Goal: Book appointment/travel/reservation

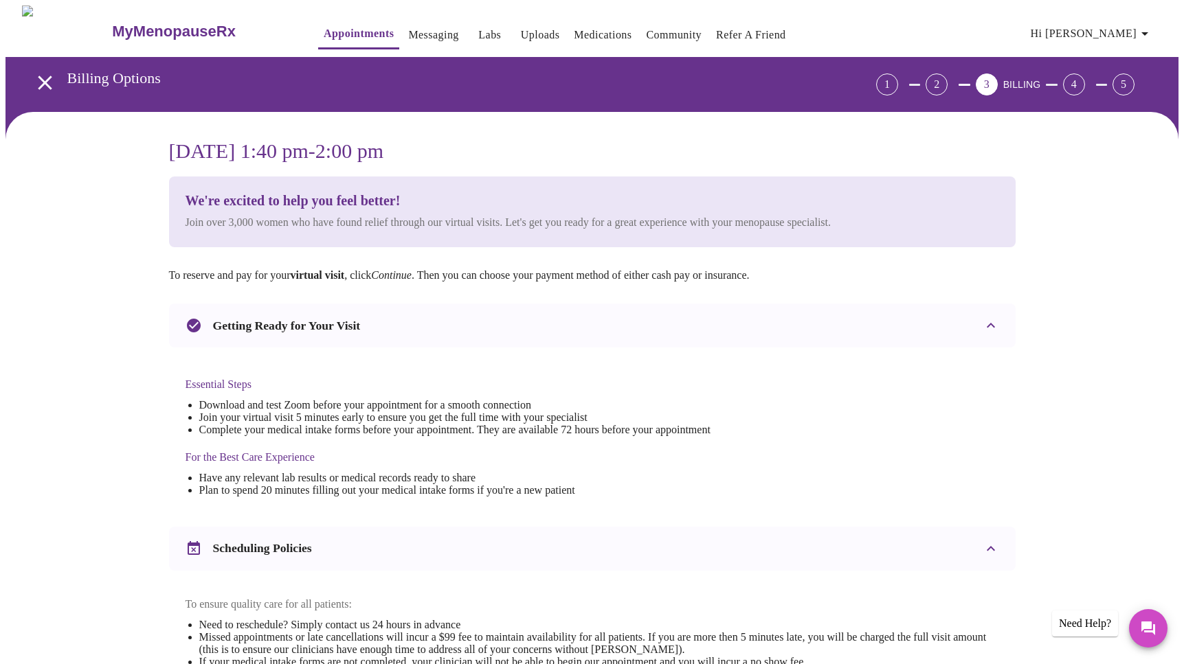
click at [716, 30] on link "Refer a Friend" at bounding box center [751, 34] width 70 height 19
click at [364, 151] on h3 "[DATE] 1:40 pm - 2:00 pm" at bounding box center [592, 150] width 847 height 23
click at [414, 139] on h3 "[DATE] 1:40 pm - 2:00 pm" at bounding box center [592, 150] width 847 height 23
drag, startPoint x: 405, startPoint y: 143, endPoint x: 755, endPoint y: 157, distance: 350.0
click at [406, 144] on h3 "[DATE] 1:40 pm - 2:00 pm" at bounding box center [592, 150] width 847 height 23
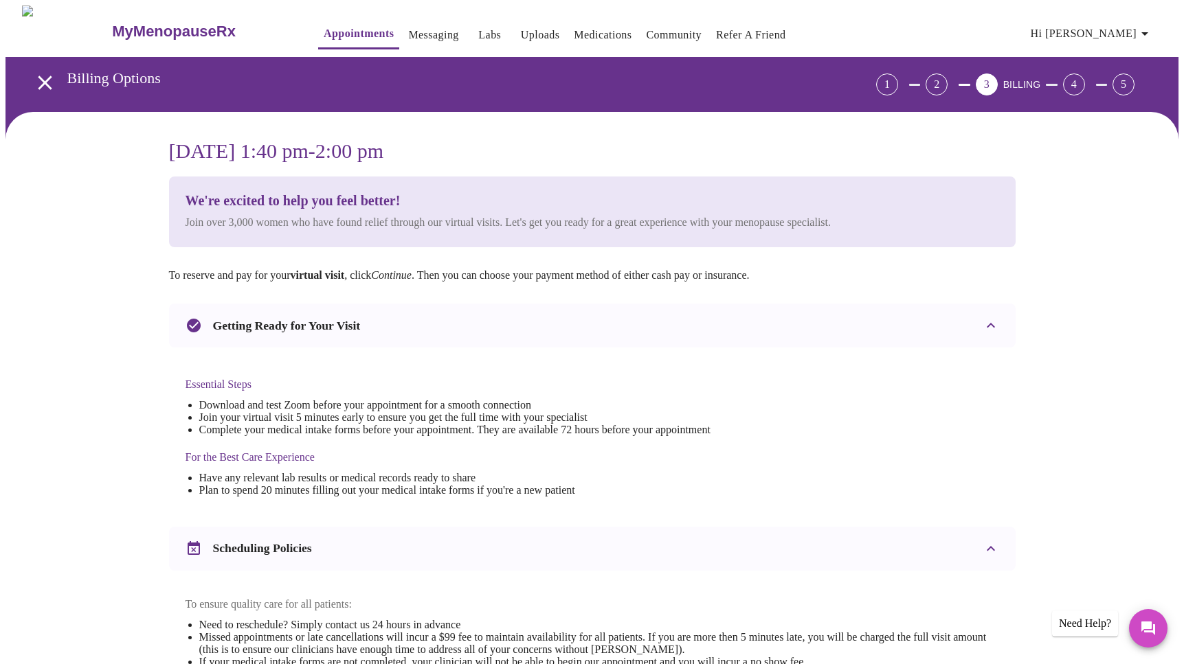
click at [928, 147] on h3 "[DATE] 1:40 pm - 2:00 pm" at bounding box center [592, 150] width 847 height 23
click at [324, 30] on link "Appointments" at bounding box center [359, 33] width 70 height 19
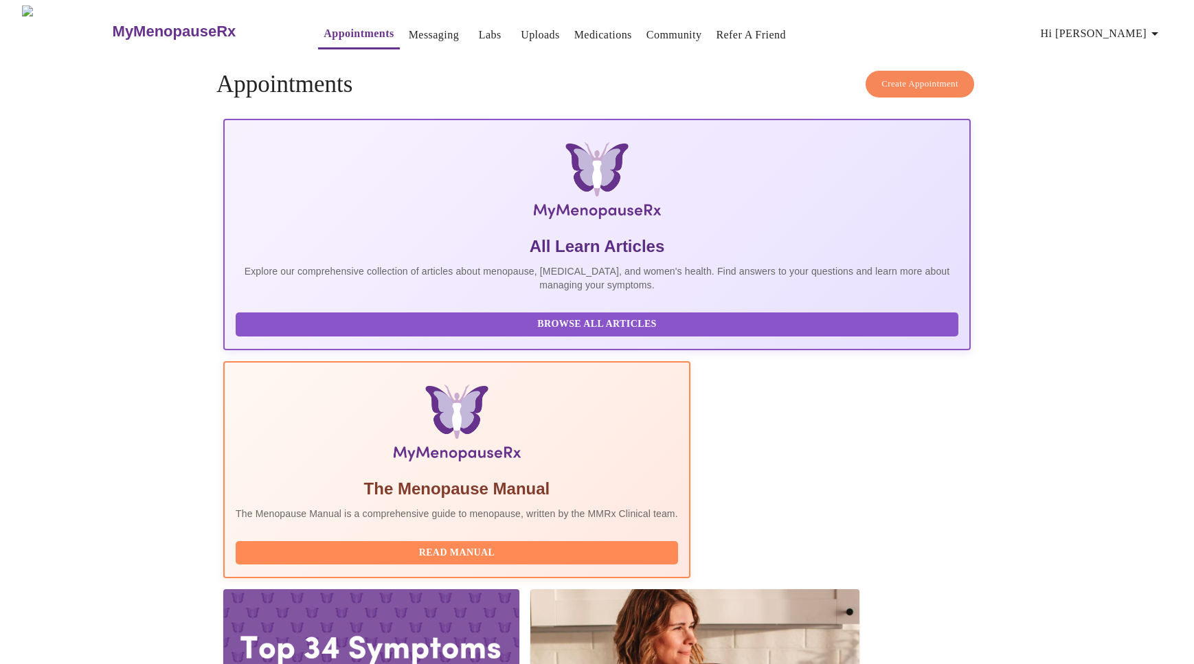
scroll to position [0, 412]
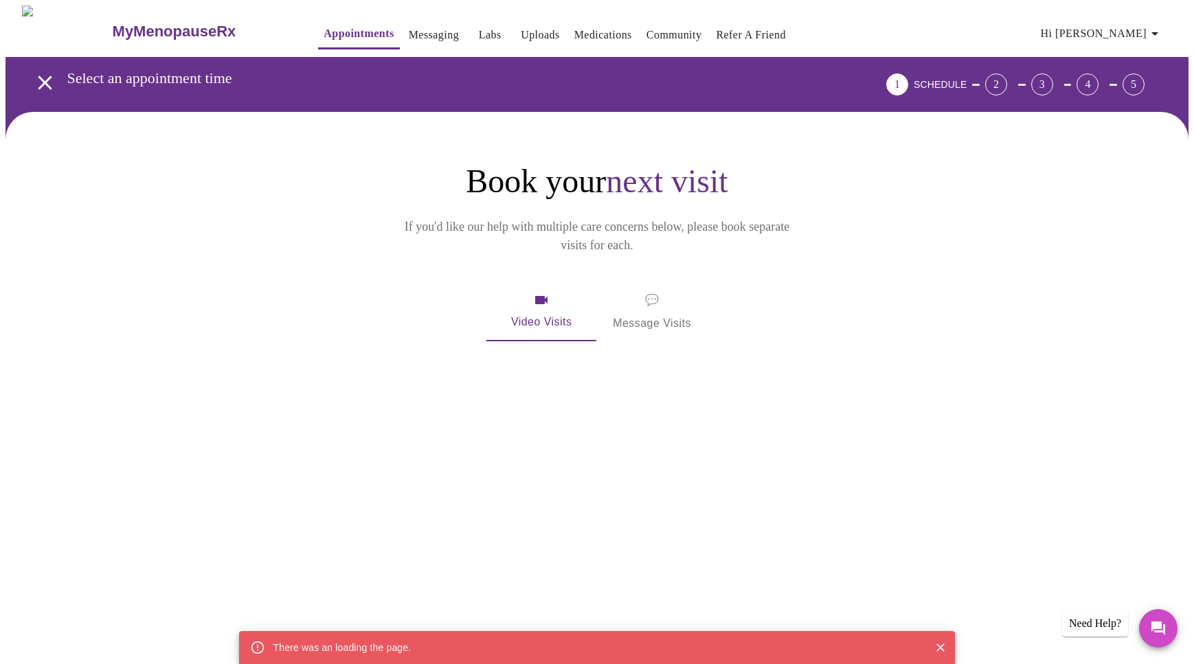
click at [641, 298] on span "💬 Message Visits" at bounding box center [652, 312] width 78 height 43
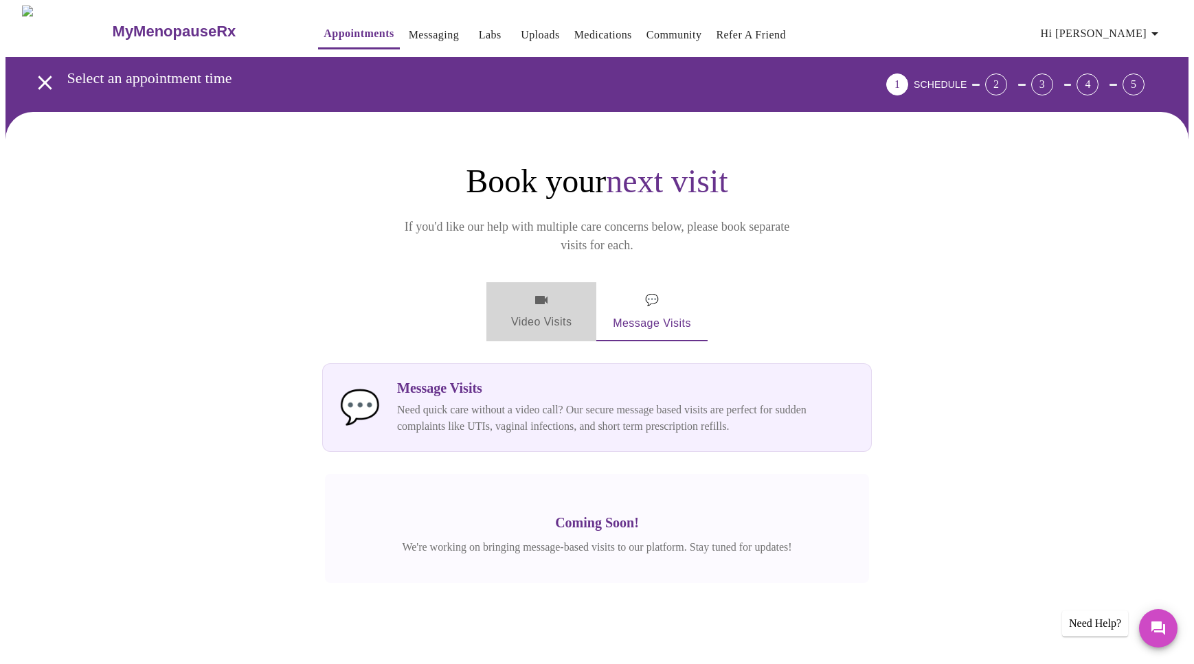
click at [540, 292] on span "Video Visits" at bounding box center [541, 312] width 77 height 40
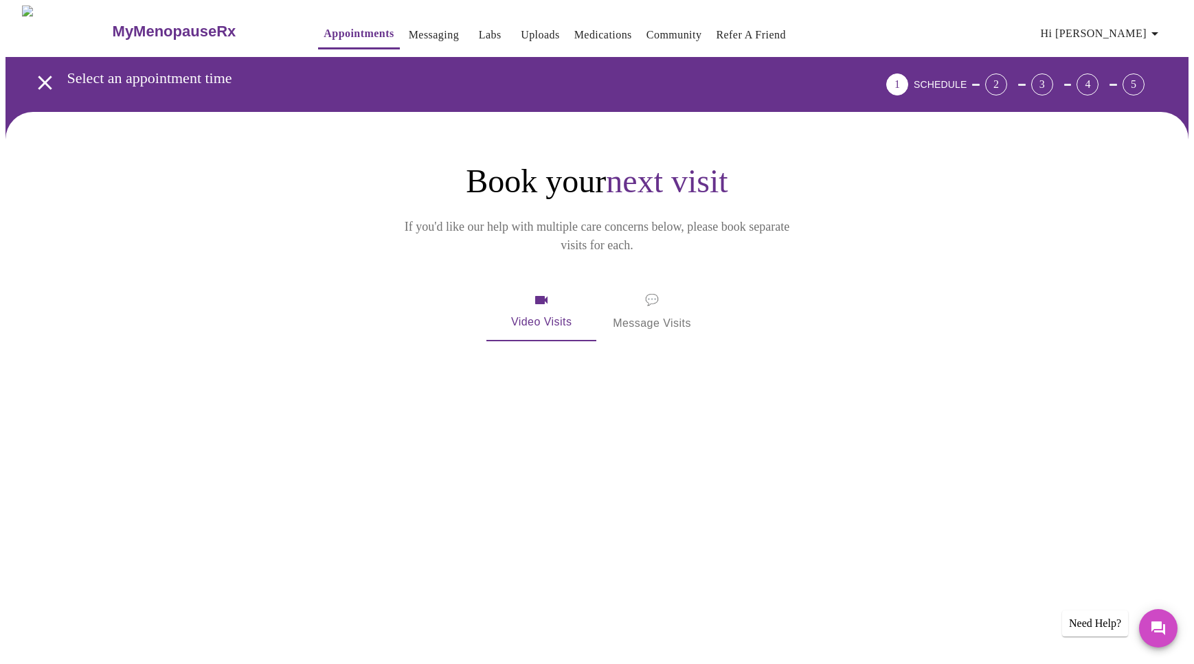
click at [552, 296] on span "Video Visits" at bounding box center [541, 312] width 77 height 40
click at [554, 298] on span "Video Visits" at bounding box center [541, 312] width 77 height 40
click at [549, 292] on span "Video Visits" at bounding box center [541, 312] width 77 height 40
click at [548, 292] on span "Video Visits" at bounding box center [541, 312] width 77 height 40
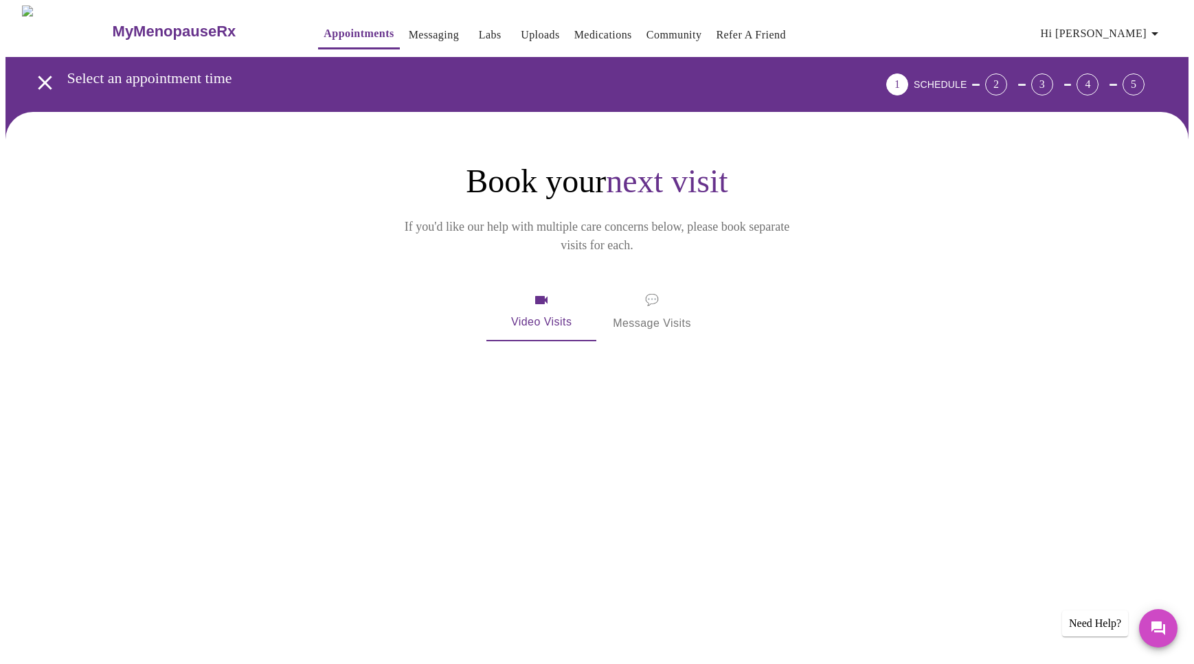
drag, startPoint x: 557, startPoint y: 295, endPoint x: 551, endPoint y: 319, distance: 24.0
click at [557, 308] on button "Video Visits" at bounding box center [541, 311] width 110 height 59
click at [45, 76] on icon "open drawer" at bounding box center [45, 83] width 14 height 14
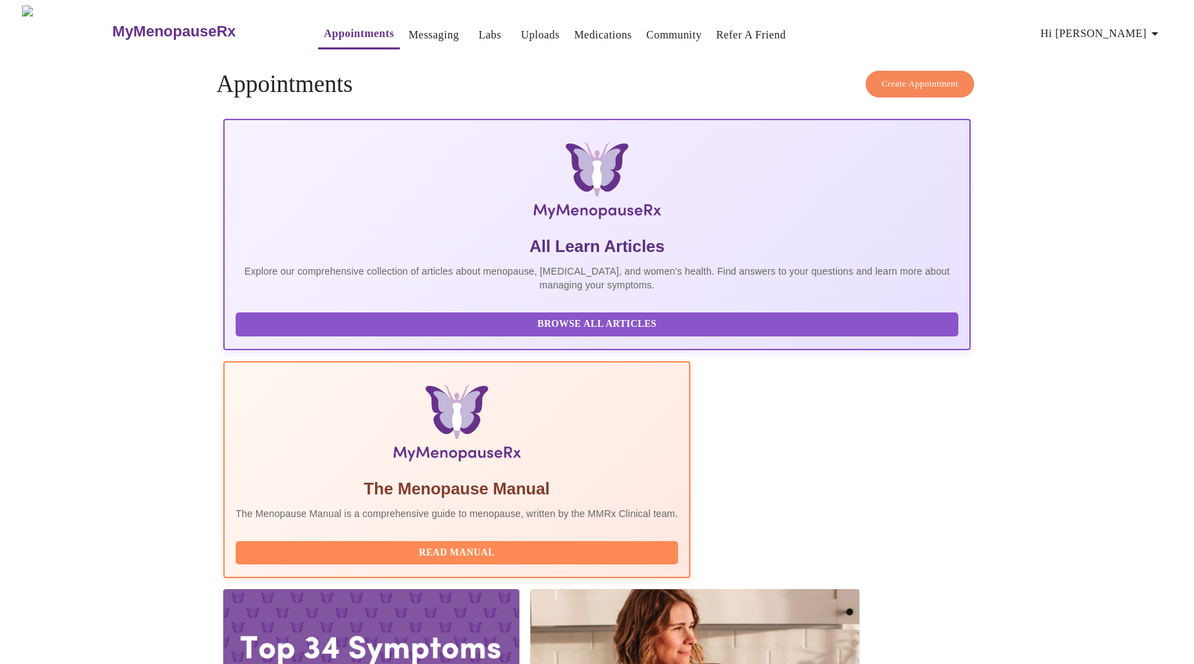
scroll to position [0, 137]
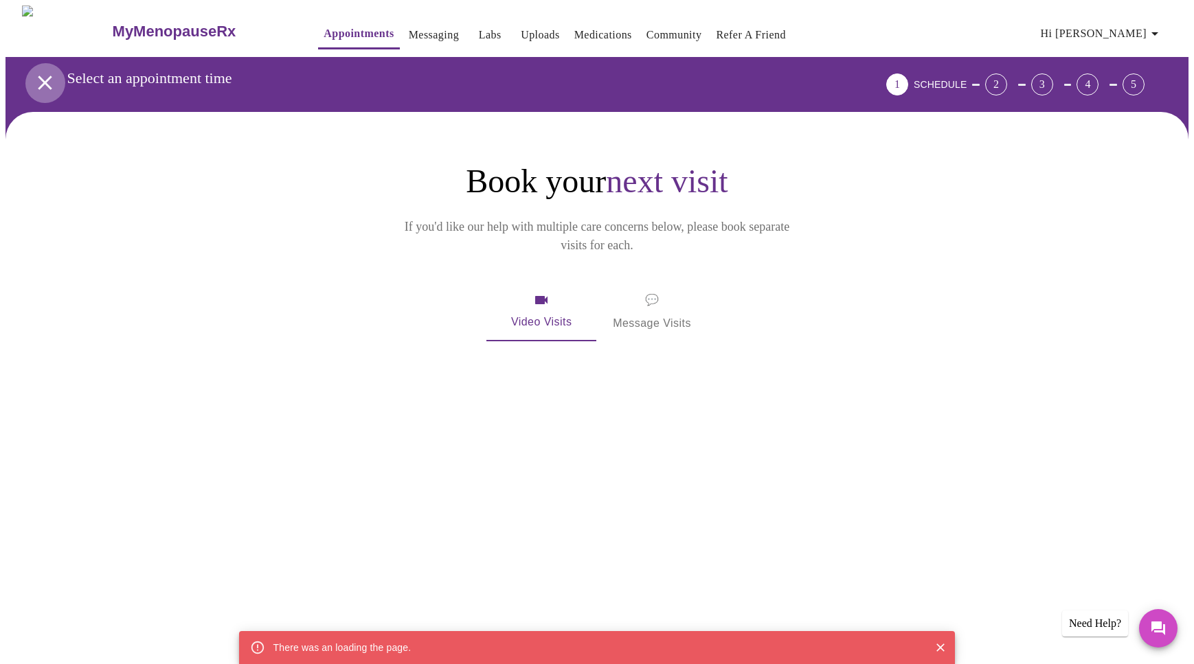
click at [37, 71] on icon "open drawer" at bounding box center [45, 83] width 24 height 24
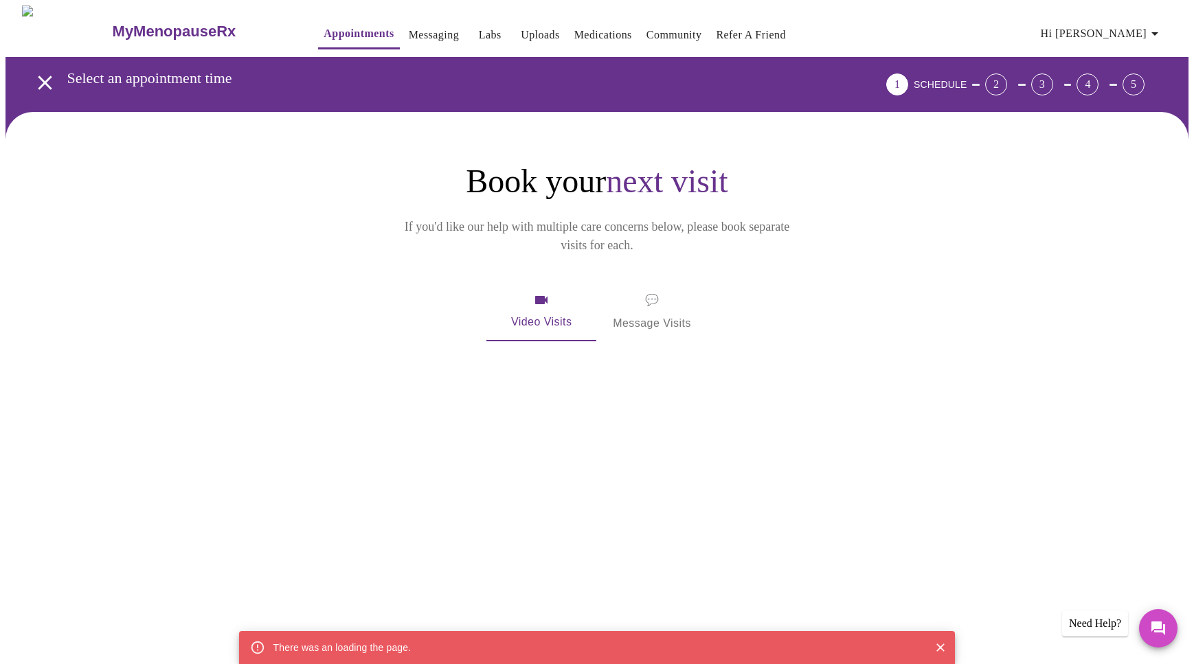
click at [338, 649] on div "There was an loading the page." at bounding box center [342, 648] width 138 height 25
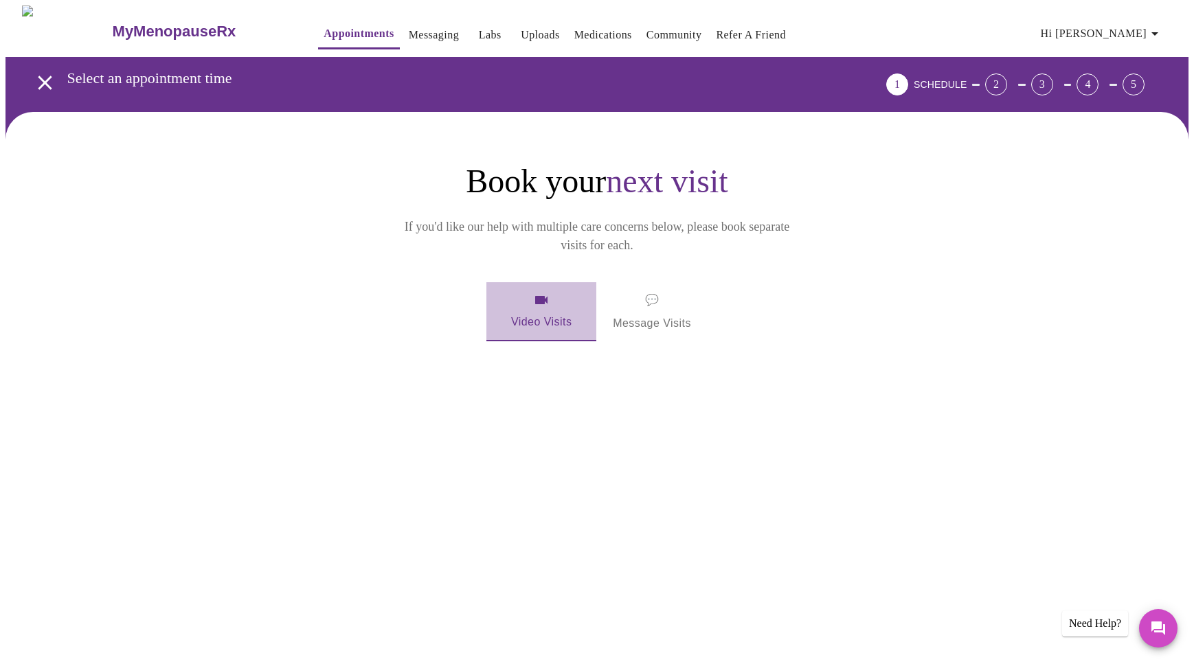
drag, startPoint x: 535, startPoint y: 294, endPoint x: 533, endPoint y: 301, distance: 7.0
click at [534, 294] on span "Video Visits" at bounding box center [541, 312] width 77 height 40
click at [544, 308] on button "Video Visits" at bounding box center [541, 311] width 110 height 59
click at [550, 292] on span "Video Visits" at bounding box center [541, 312] width 77 height 40
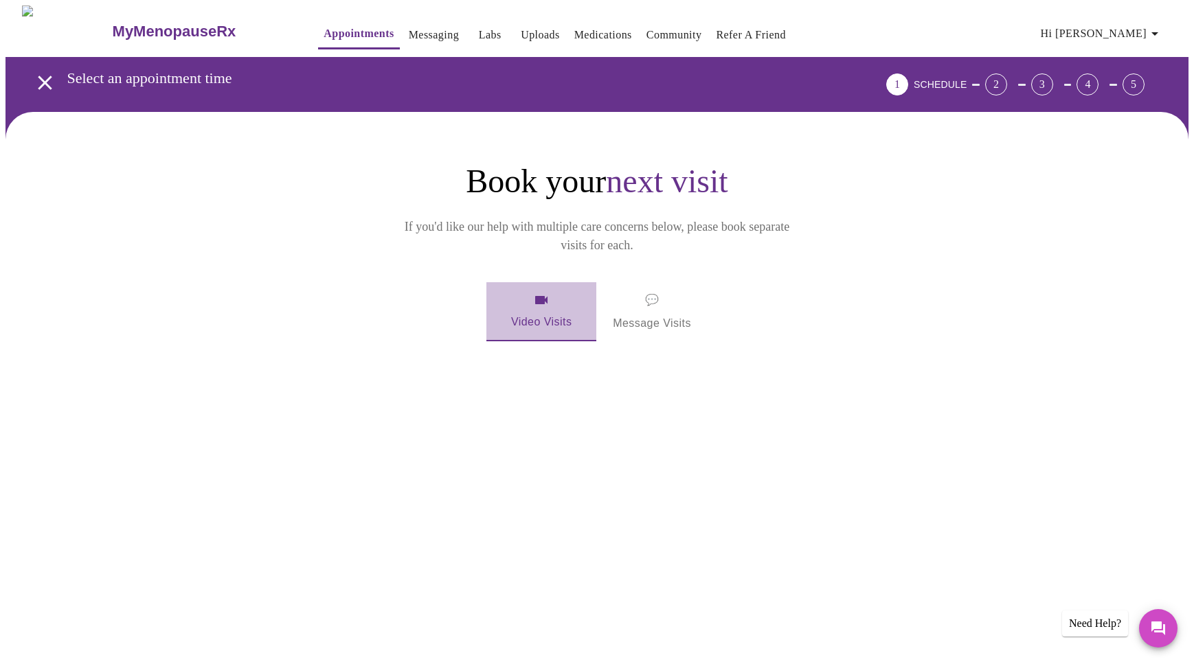
click at [540, 293] on span "Video Visits" at bounding box center [541, 312] width 77 height 40
click at [567, 425] on div "MyMenopauseRx Appointments Messaging Labs Uploads Medications Community Refer a…" at bounding box center [596, 215] width 1183 height 420
click at [539, 293] on span "Video Visits" at bounding box center [541, 312] width 77 height 40
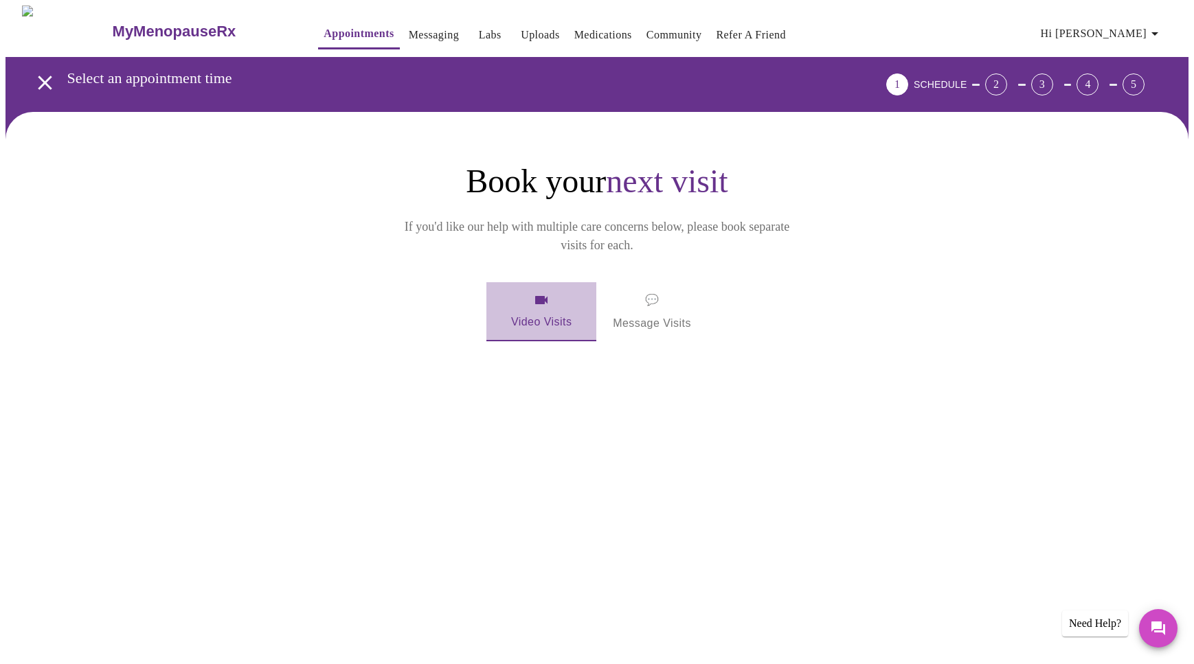
click at [541, 292] on span "Video Visits" at bounding box center [541, 312] width 77 height 40
click at [40, 80] on icon "open drawer" at bounding box center [45, 83] width 24 height 24
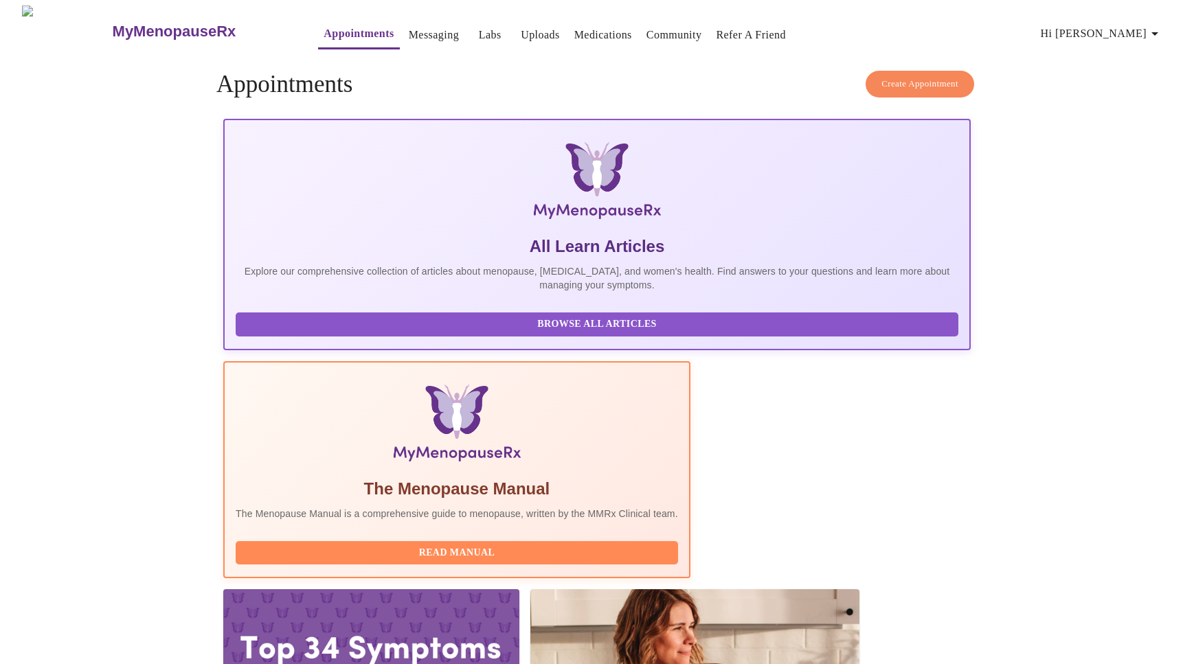
scroll to position [0, 69]
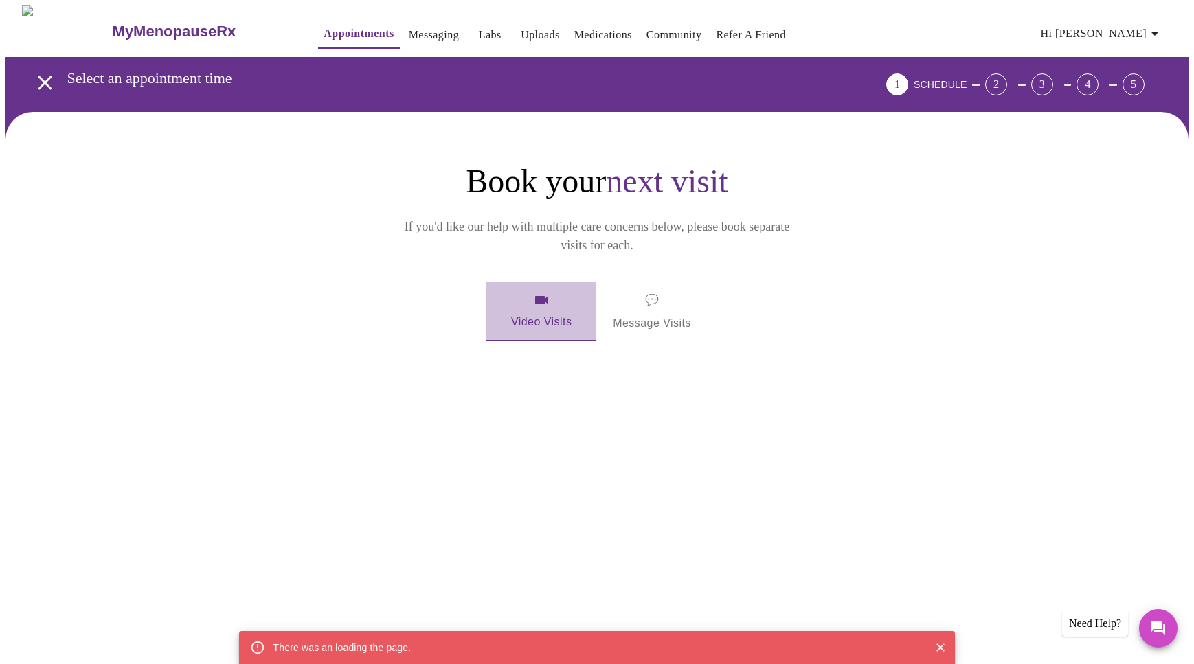
click at [539, 292] on span "Video Visits" at bounding box center [541, 312] width 77 height 40
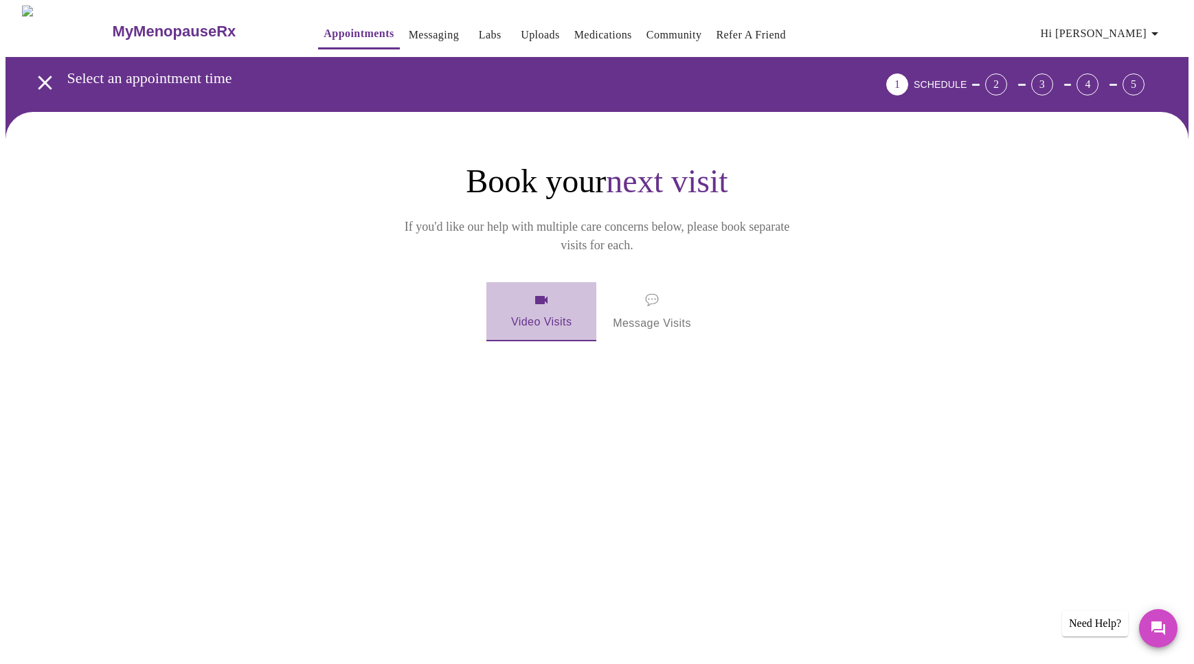
click at [535, 295] on span "Video Visits" at bounding box center [541, 312] width 77 height 40
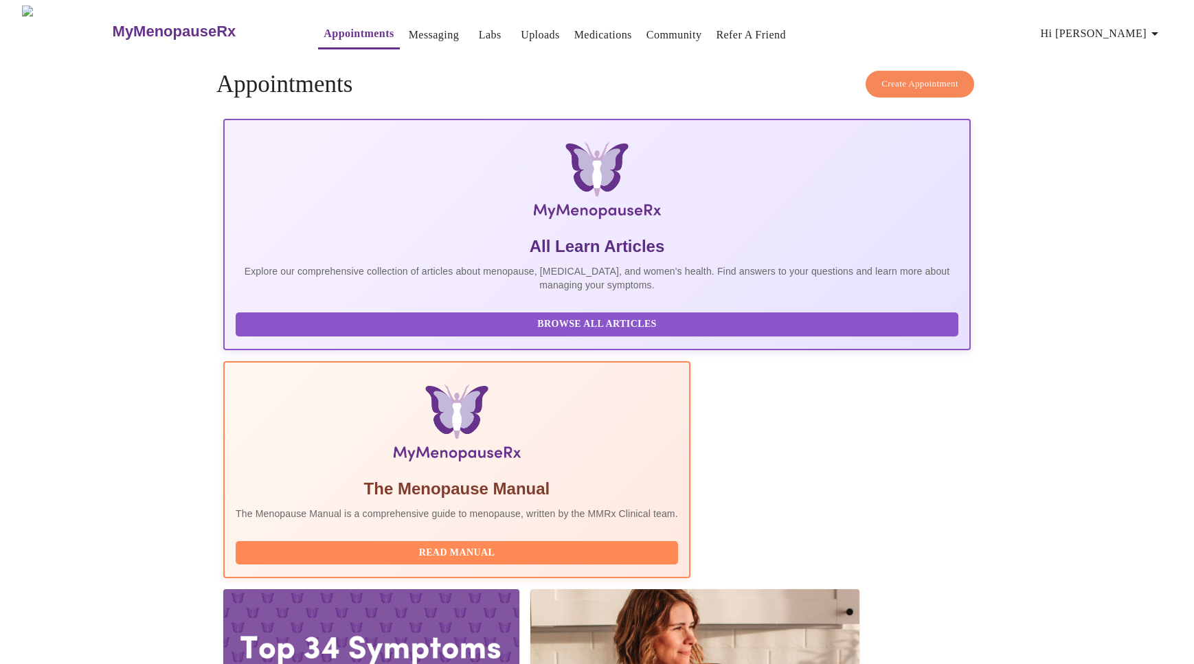
scroll to position [0, 684]
click at [324, 24] on link "Appointments" at bounding box center [359, 33] width 70 height 19
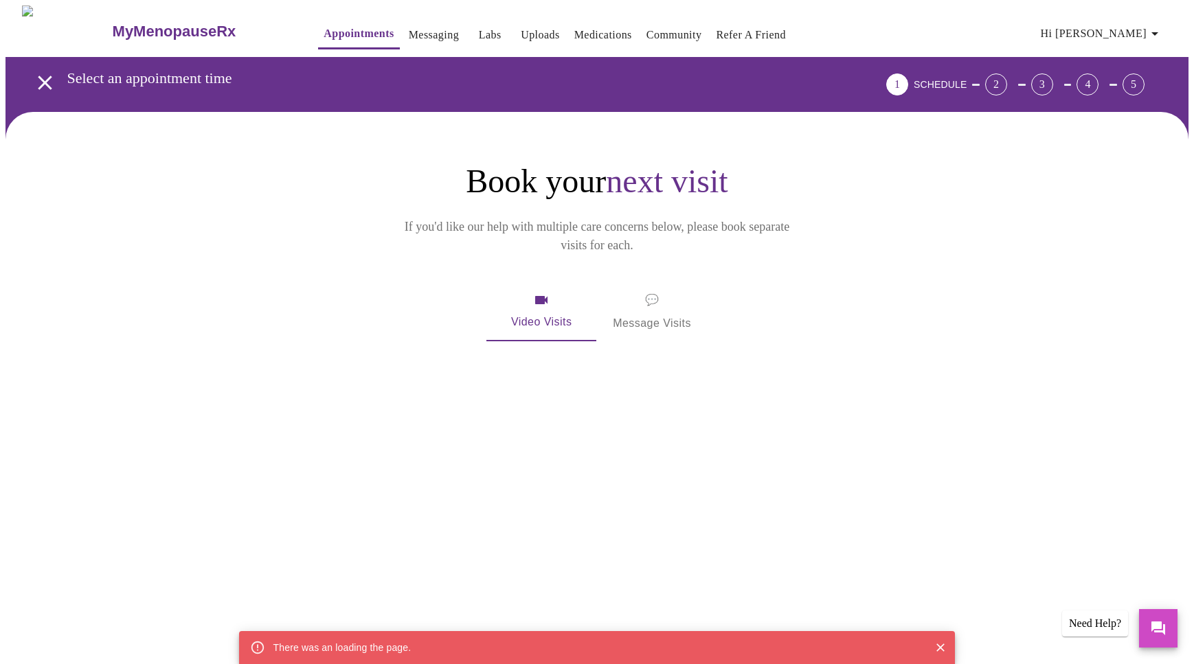
click at [556, 292] on span "Video Visits" at bounding box center [541, 312] width 77 height 40
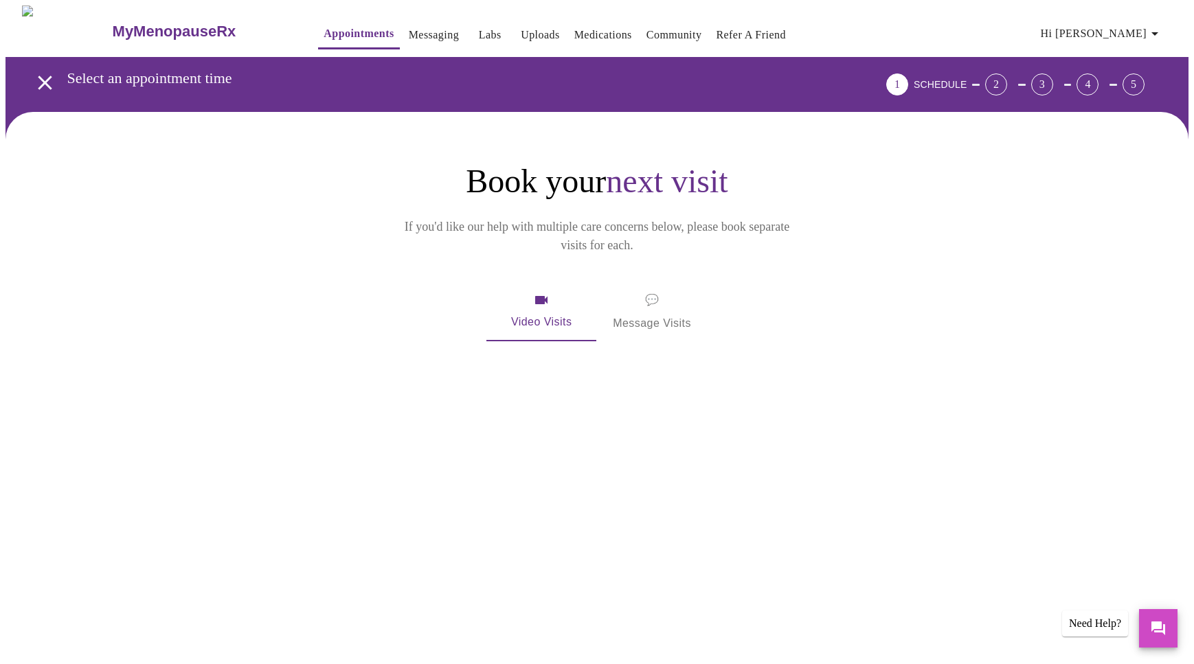
click at [556, 292] on span "Video Visits" at bounding box center [541, 312] width 77 height 40
click at [538, 300] on span "Video Visits" at bounding box center [541, 312] width 77 height 40
click at [541, 299] on span "Video Visits" at bounding box center [541, 312] width 77 height 40
